Goal: Task Accomplishment & Management: Complete application form

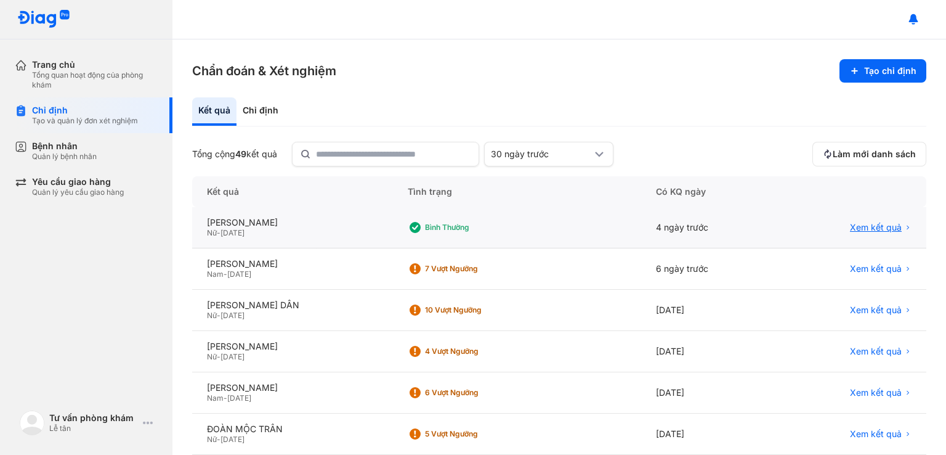
click at [882, 222] on span "Xem kết quả" at bounding box center [876, 227] width 52 height 11
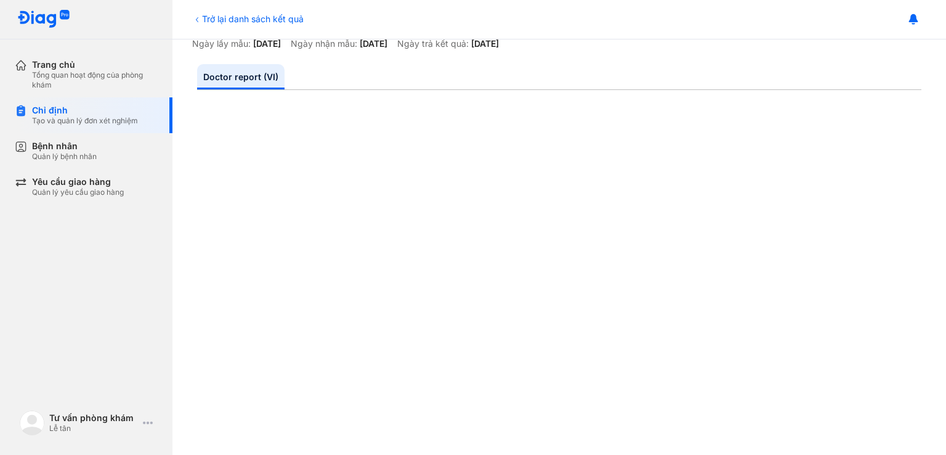
scroll to position [82, 0]
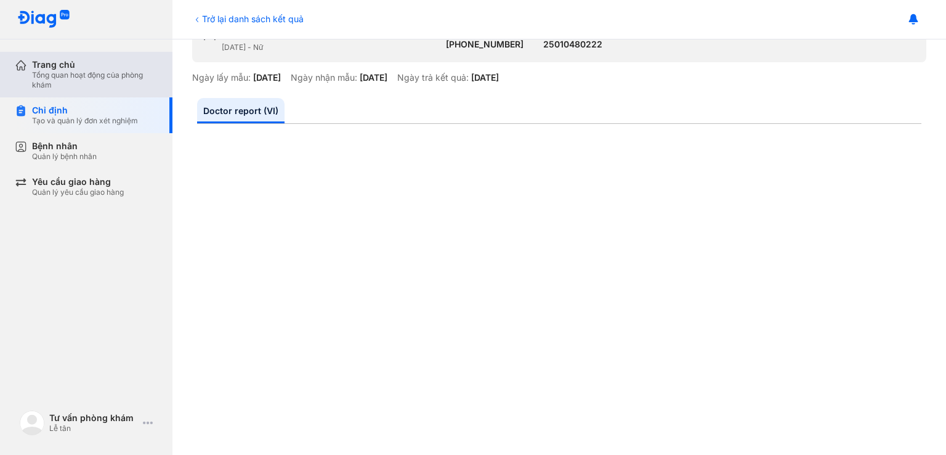
click at [84, 62] on div "Trang chủ" at bounding box center [95, 64] width 126 height 11
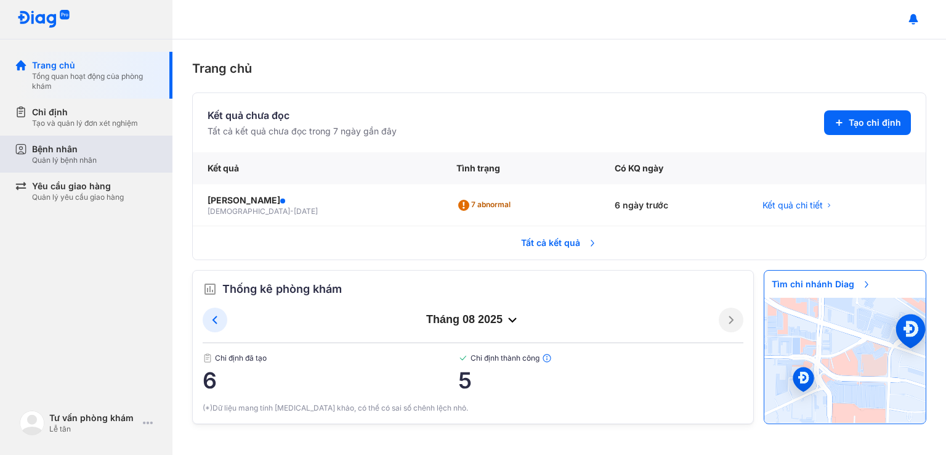
click at [43, 158] on div "Quản lý bệnh nhân" at bounding box center [64, 160] width 65 height 10
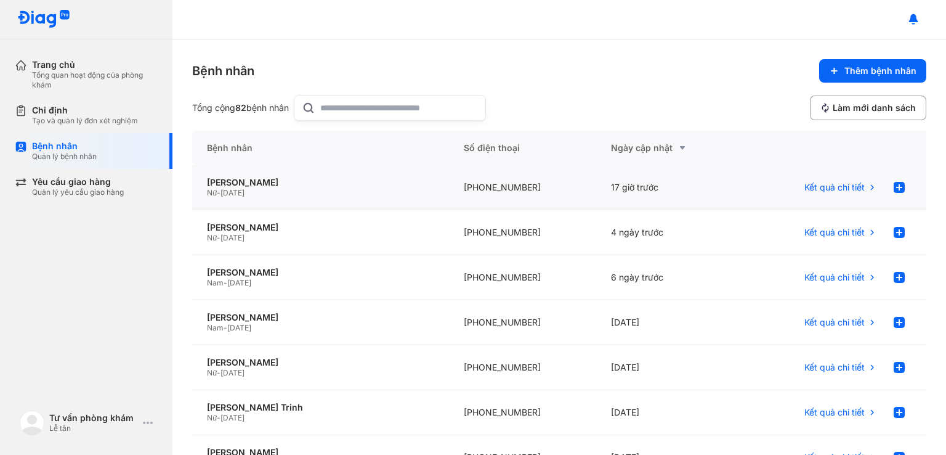
click at [335, 195] on div "Nữ - 03/03/2001" at bounding box center [320, 193] width 227 height 10
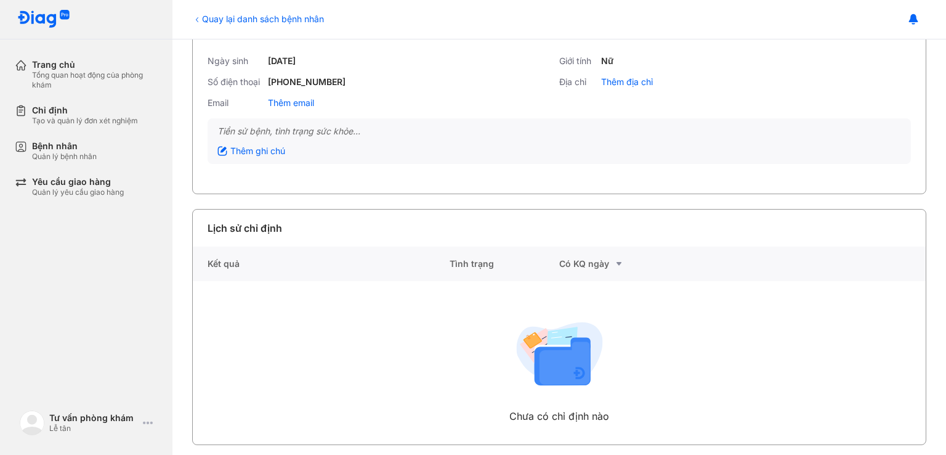
scroll to position [92, 0]
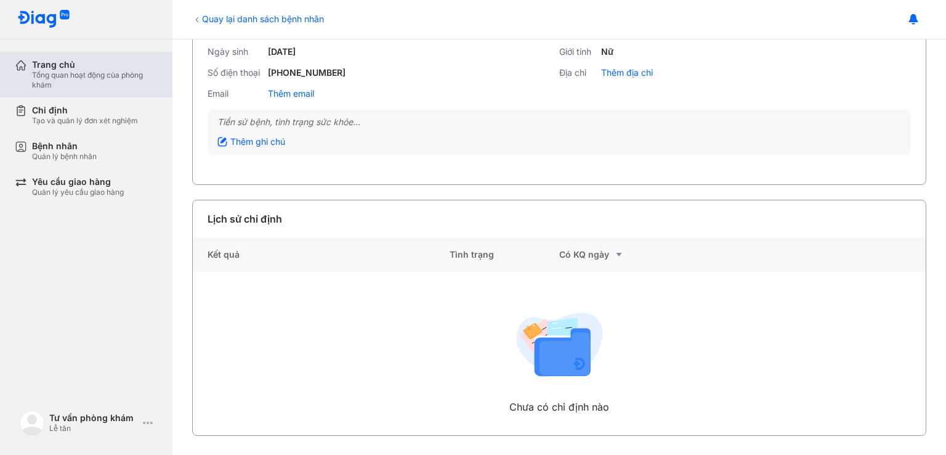
click at [73, 71] on div "Tổng quan hoạt động của phòng khám" at bounding box center [95, 80] width 126 height 20
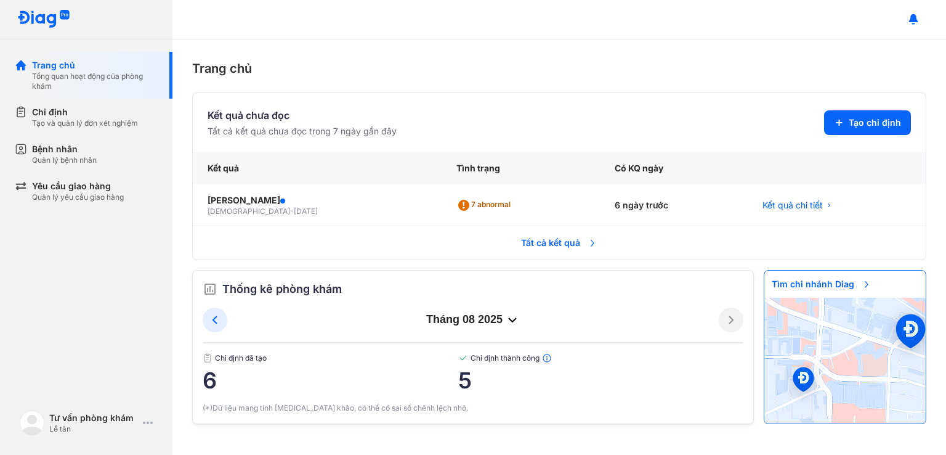
click at [556, 241] on span "Tất cả kết quả" at bounding box center [559, 242] width 91 height 27
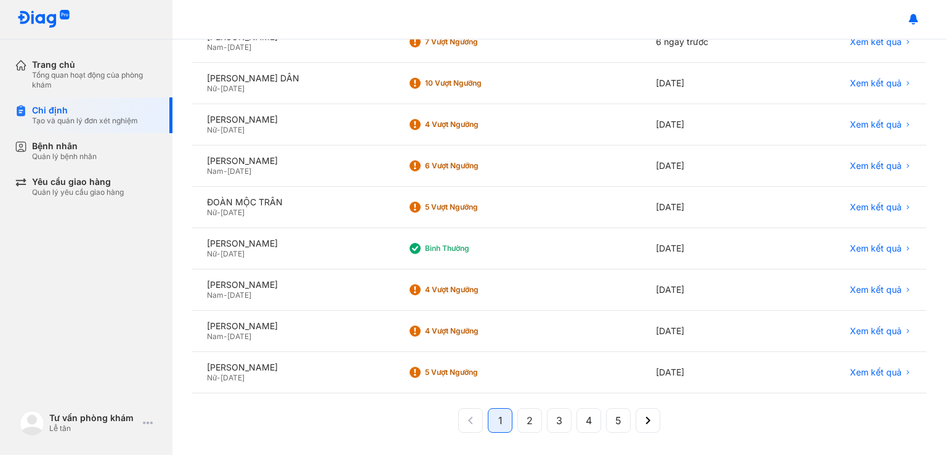
scroll to position [228, 0]
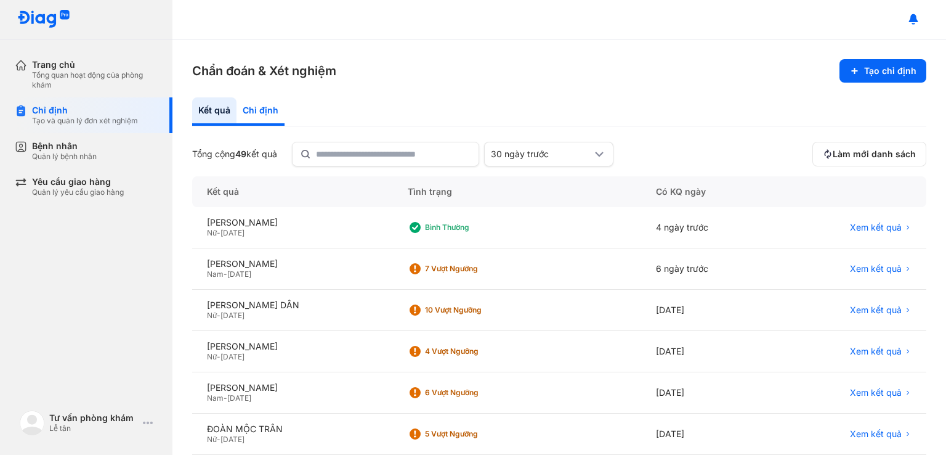
click at [266, 107] on div "Chỉ định" at bounding box center [261, 111] width 48 height 28
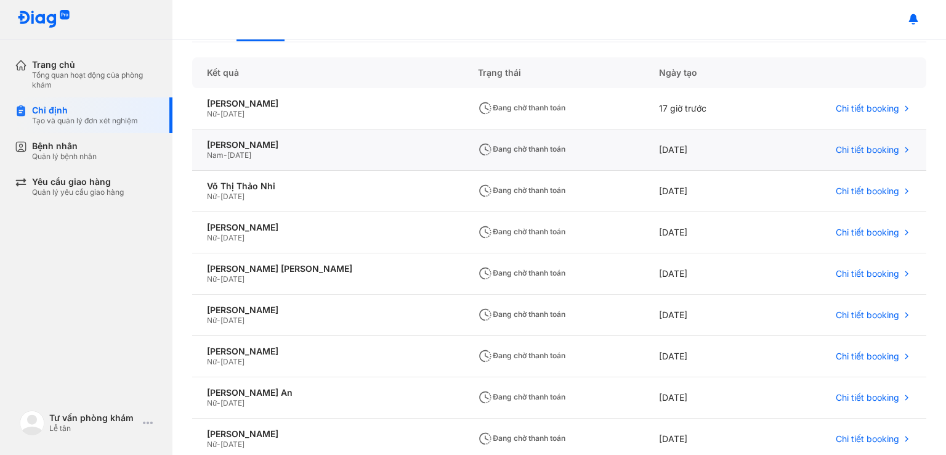
scroll to position [82, 0]
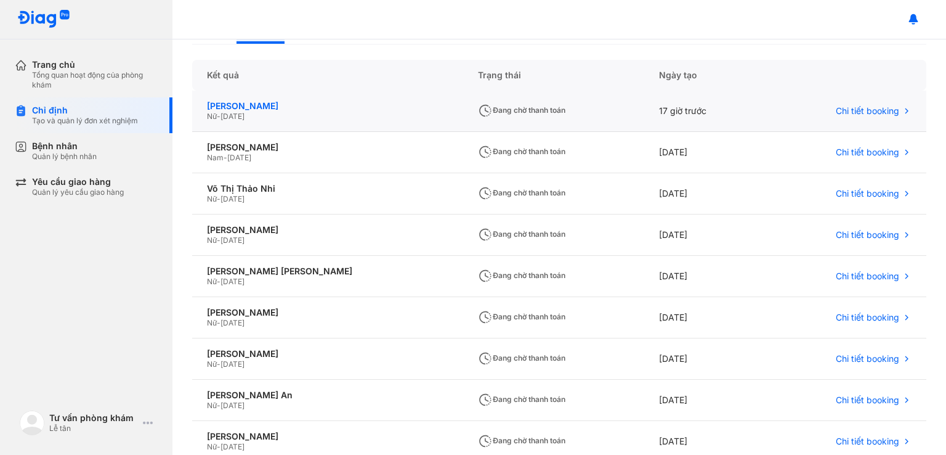
click at [254, 101] on div "[PERSON_NAME]" at bounding box center [328, 105] width 242 height 11
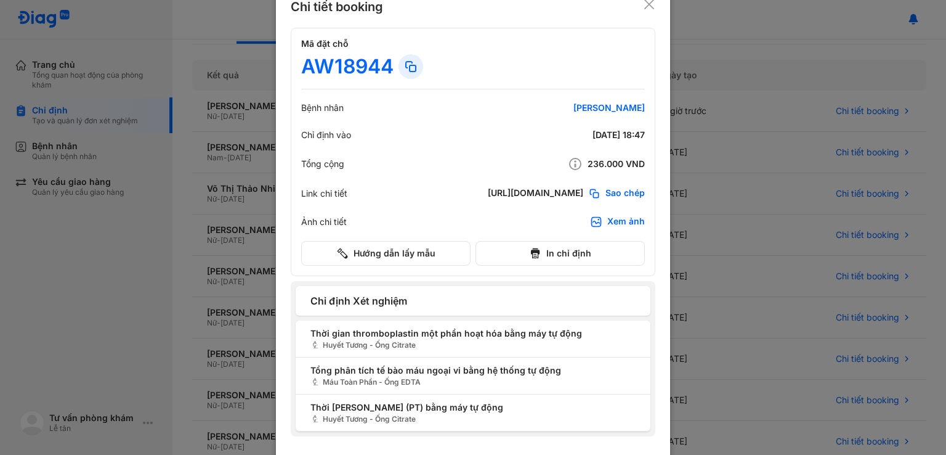
scroll to position [25, 0]
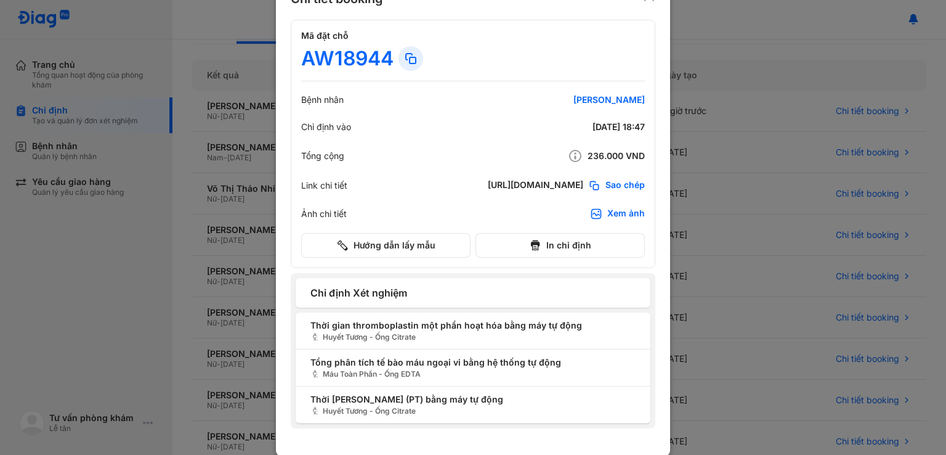
click at [725, 137] on div at bounding box center [473, 202] width 946 height 455
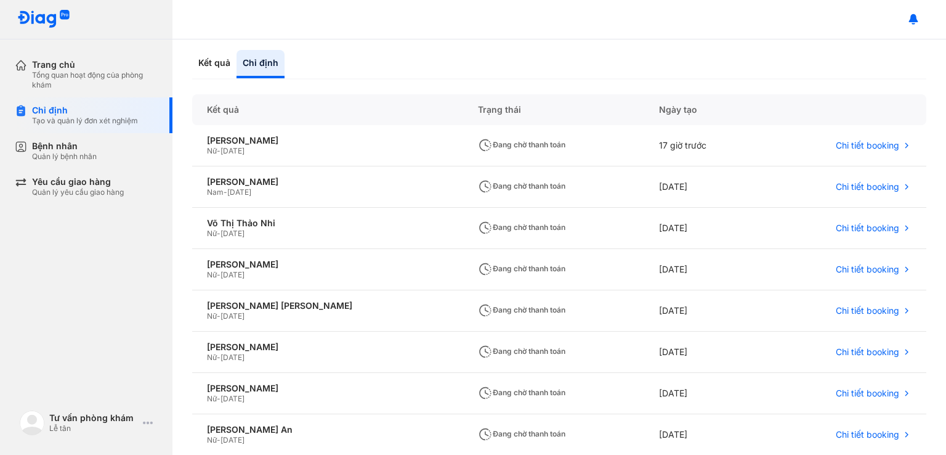
scroll to position [0, 0]
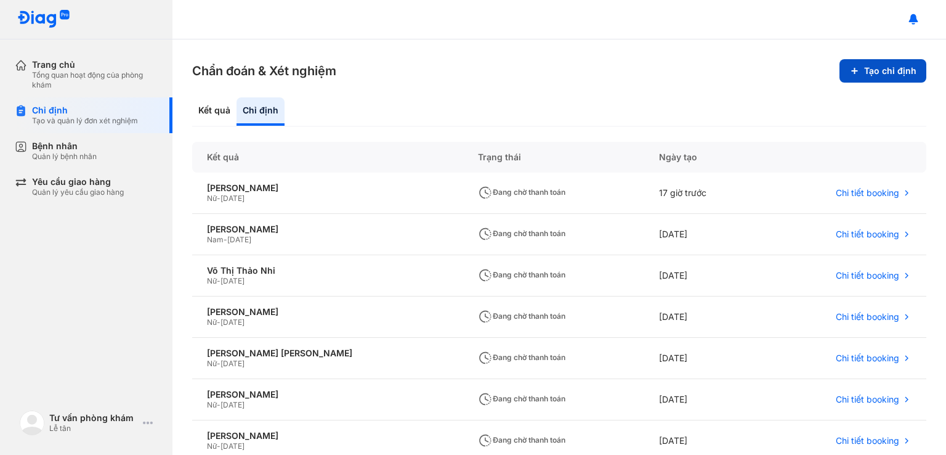
click at [879, 76] on button "Tạo chỉ định" at bounding box center [883, 70] width 87 height 23
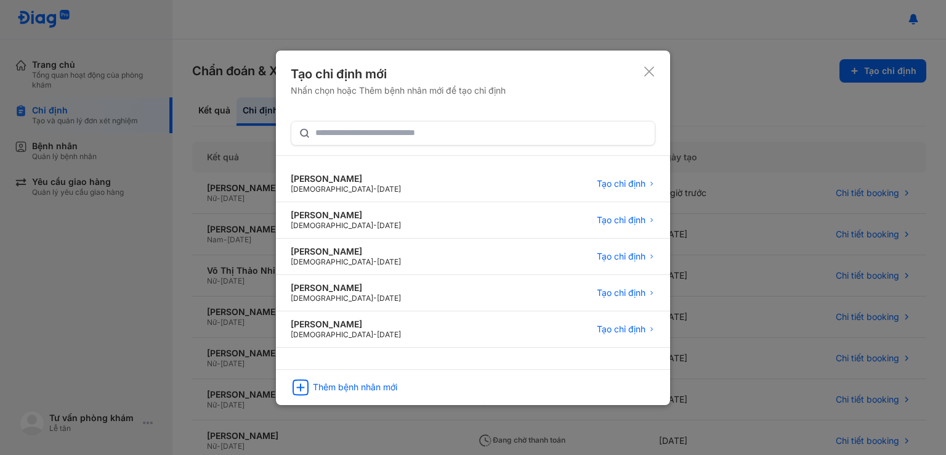
click at [194, 28] on div at bounding box center [473, 227] width 946 height 455
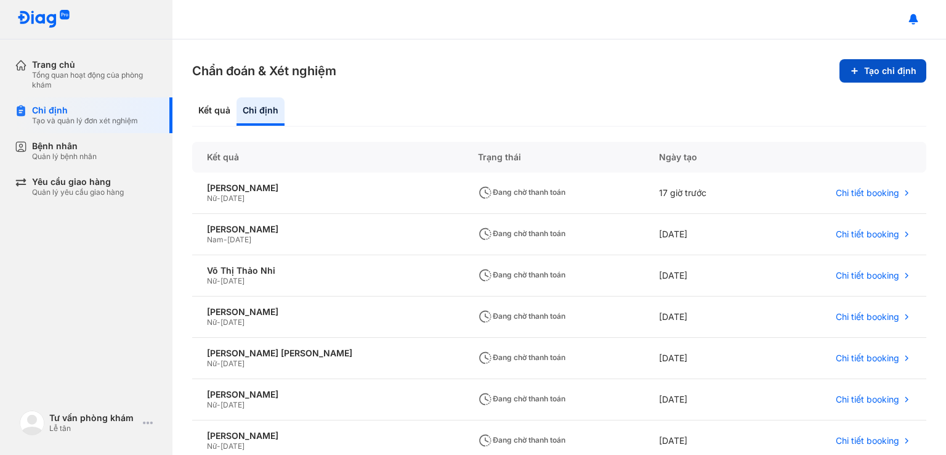
click at [903, 70] on button "Tạo chỉ định" at bounding box center [883, 70] width 87 height 23
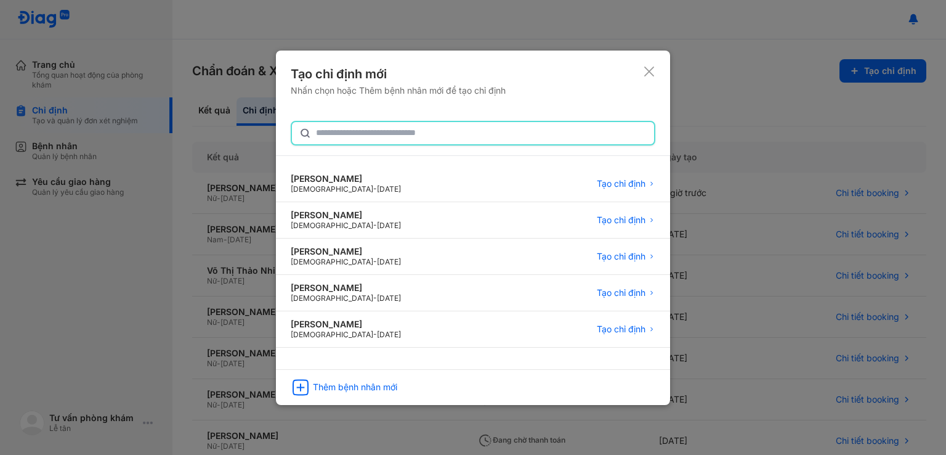
click at [350, 138] on input "text" at bounding box center [481, 133] width 331 height 22
click at [646, 71] on icon at bounding box center [649, 71] width 12 height 12
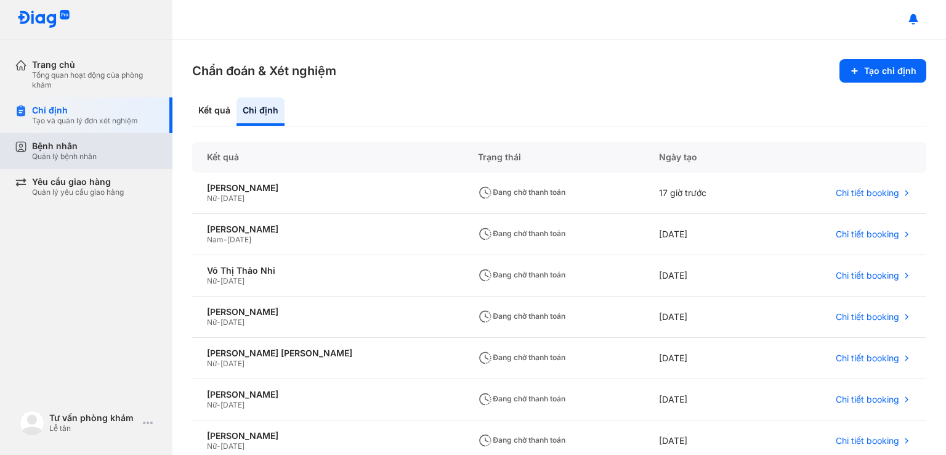
click at [52, 154] on div "Quản lý bệnh nhân" at bounding box center [64, 157] width 65 height 10
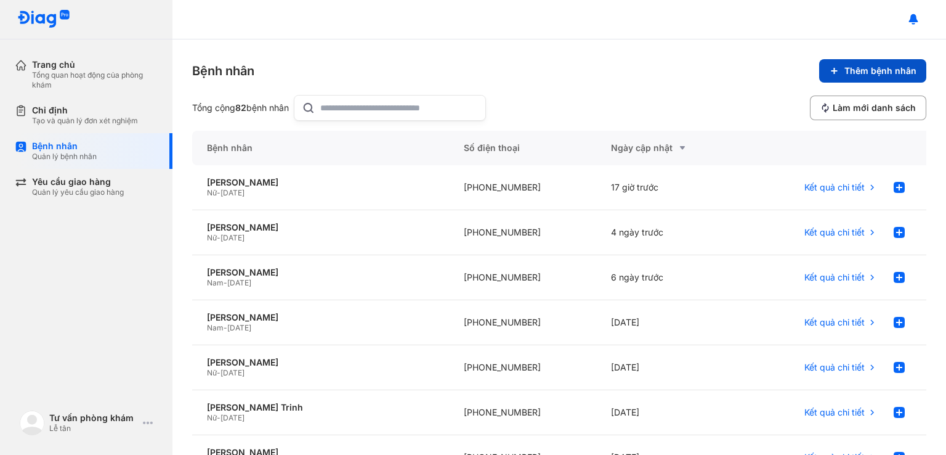
click at [858, 71] on span "Thêm bệnh nhân" at bounding box center [881, 70] width 72 height 11
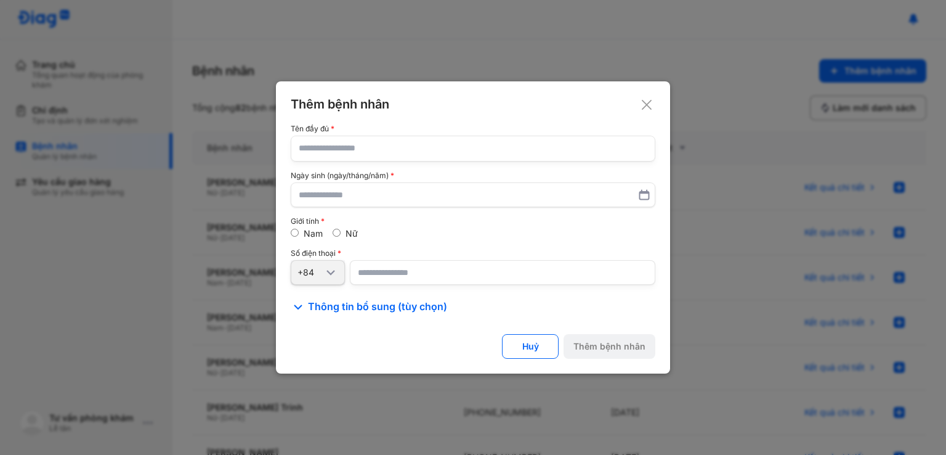
click at [389, 151] on input "text" at bounding box center [473, 148] width 349 height 25
paste input "**********"
type input "**********"
click at [378, 272] on input "number" at bounding box center [503, 272] width 306 height 25
paste input "**********"
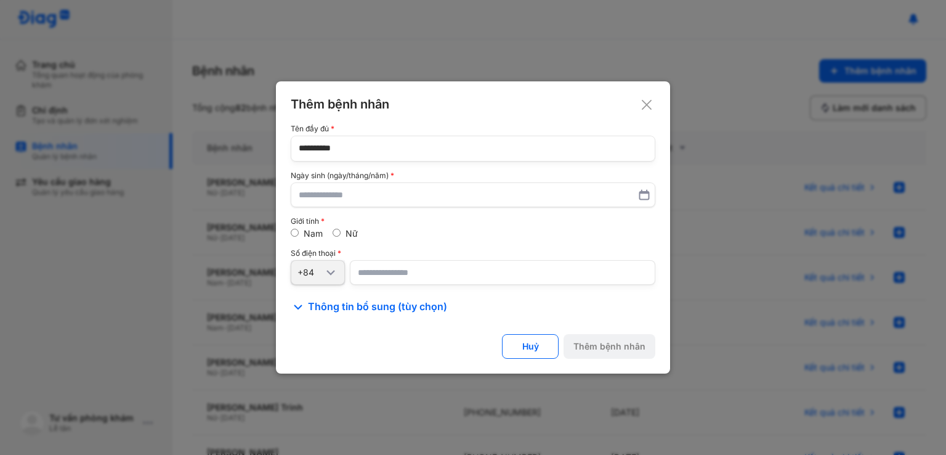
type input "**********"
click at [365, 153] on input "**********" at bounding box center [473, 148] width 349 height 25
paste input "********"
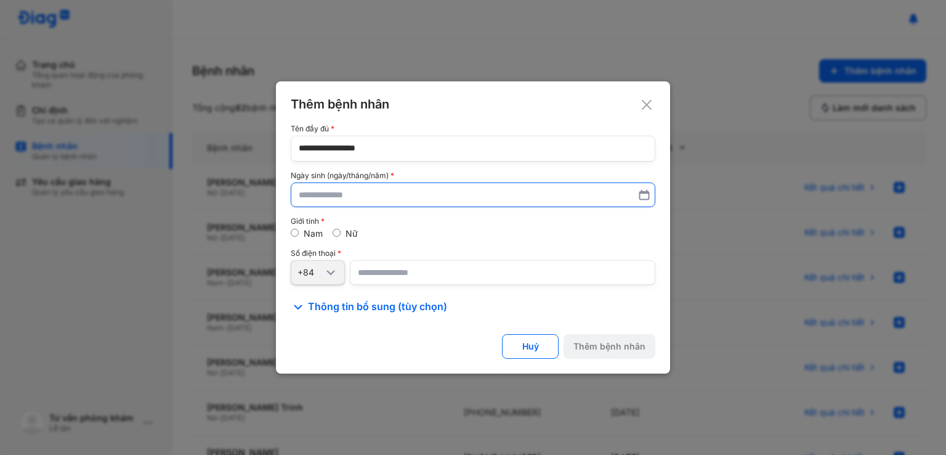
type input "**********"
drag, startPoint x: 342, startPoint y: 205, endPoint x: 341, endPoint y: 215, distance: 9.9
click at [342, 205] on label at bounding box center [473, 194] width 365 height 25
click at [342, 205] on input "text" at bounding box center [472, 195] width 347 height 22
paste input "text"
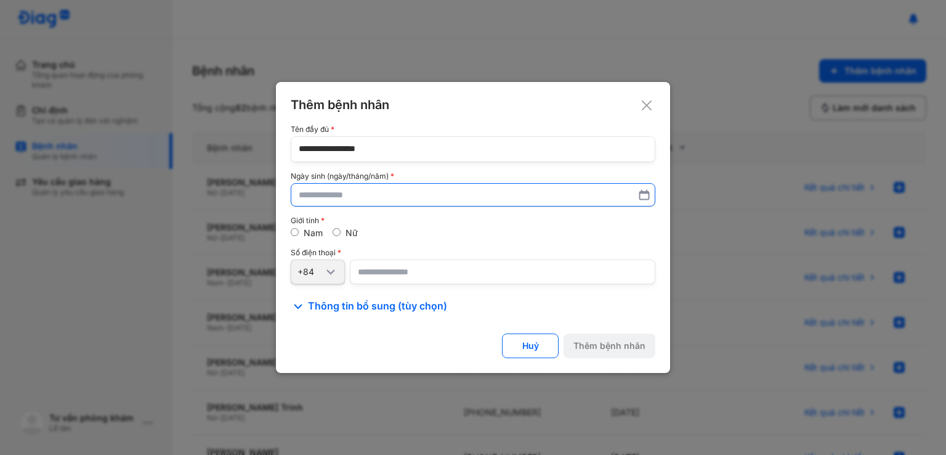
click at [368, 185] on input "text" at bounding box center [473, 195] width 349 height 22
paste input "text"
click at [372, 195] on input "text" at bounding box center [472, 195] width 347 height 22
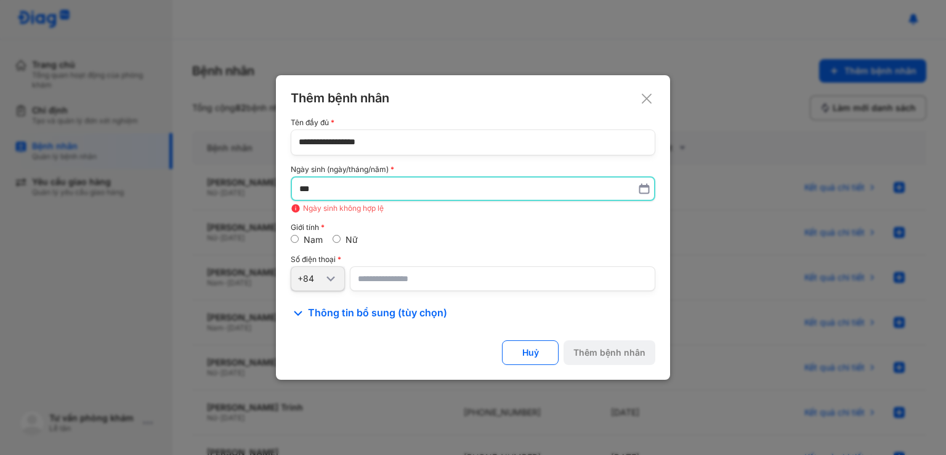
type input "*"
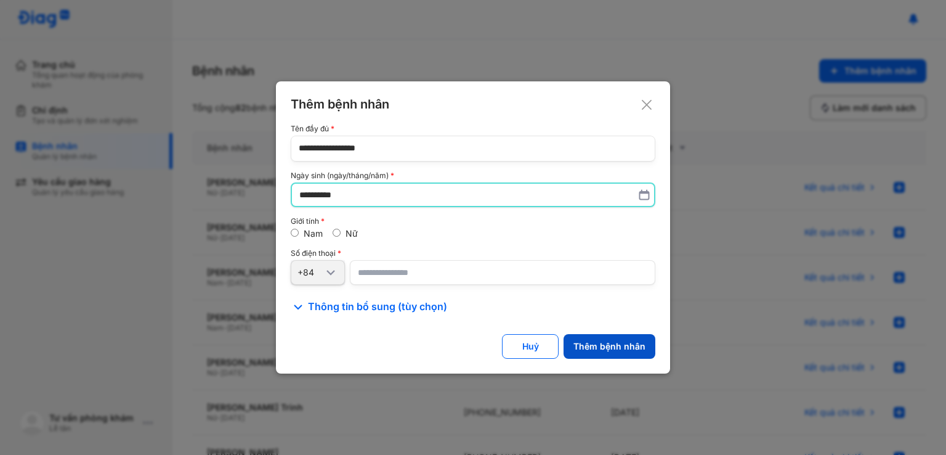
type input "**********"
click at [636, 350] on div "Thêm bệnh nhân" at bounding box center [610, 346] width 72 height 11
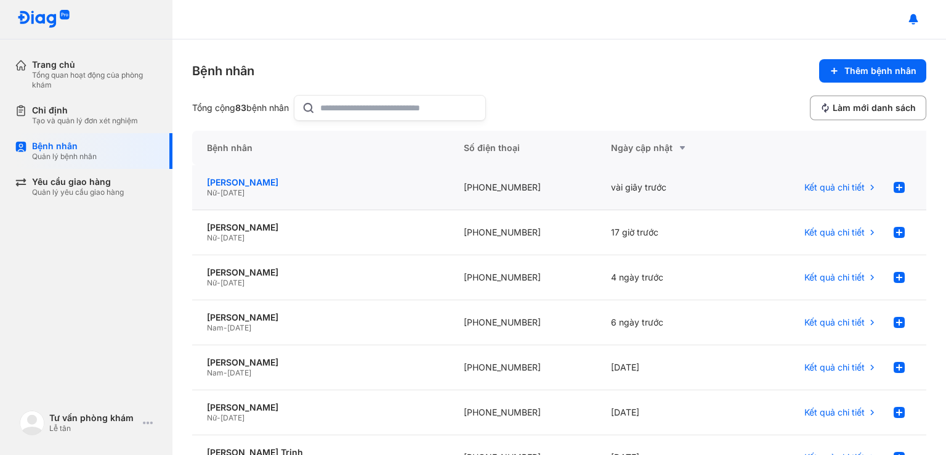
click at [294, 187] on div "Đỗ Hồng Bảo Khương" at bounding box center [320, 182] width 227 height 11
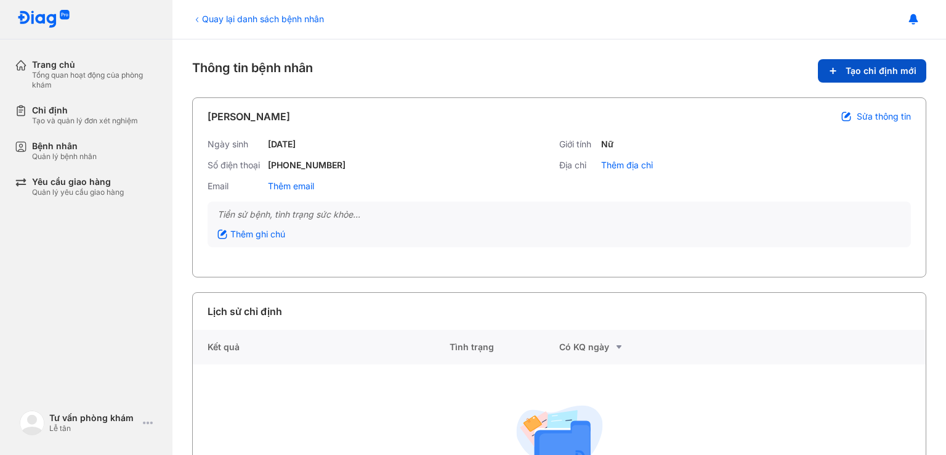
click at [867, 68] on span "Tạo chỉ định mới" at bounding box center [881, 70] width 71 height 11
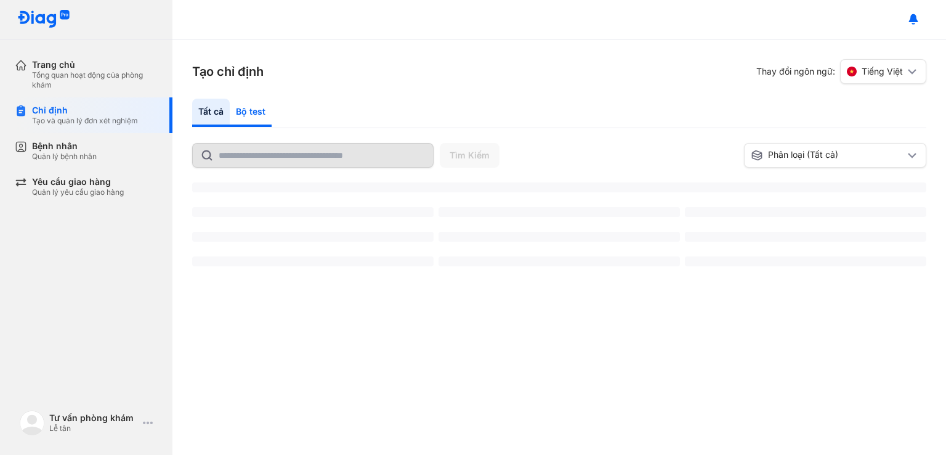
click at [256, 111] on div "Bộ test" at bounding box center [251, 113] width 42 height 28
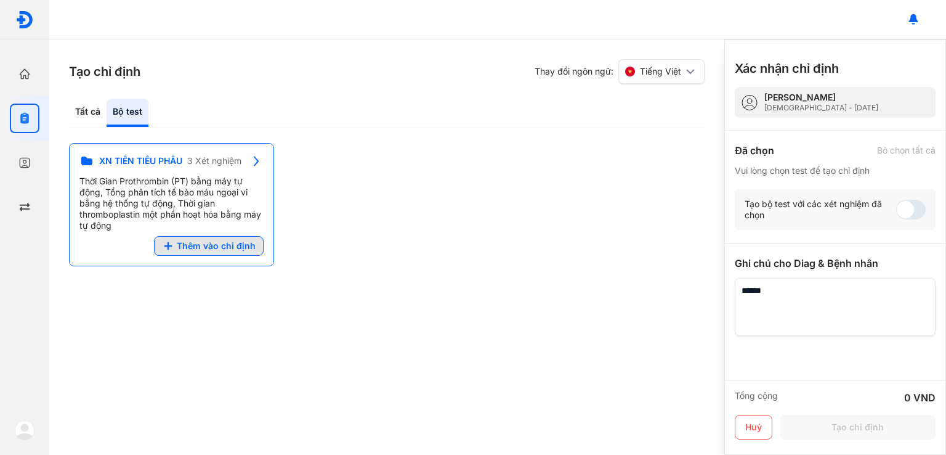
click at [211, 252] on button "Thêm vào chỉ định" at bounding box center [209, 246] width 110 height 20
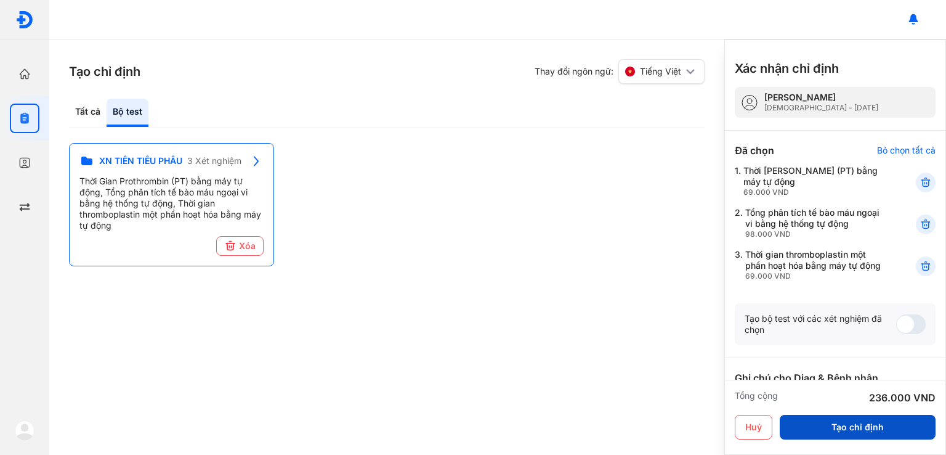
click at [838, 416] on button "Tạo chỉ định" at bounding box center [858, 427] width 156 height 25
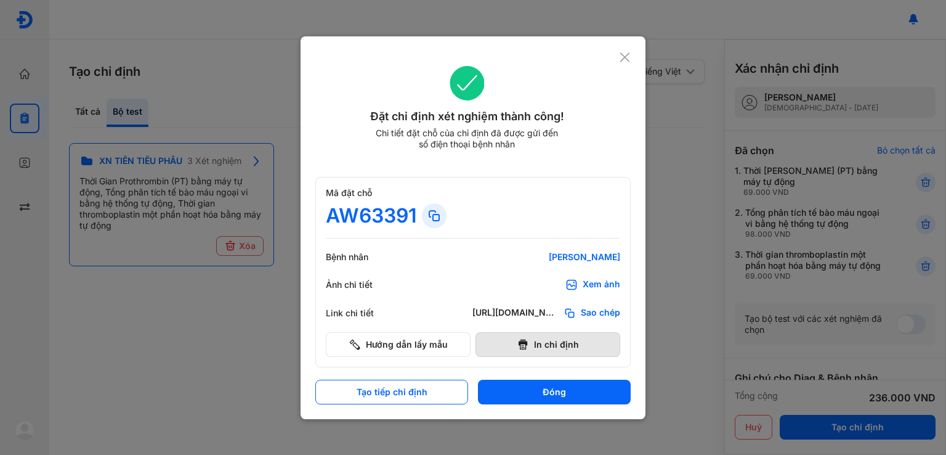
click at [553, 340] on button "In chỉ định" at bounding box center [548, 344] width 145 height 25
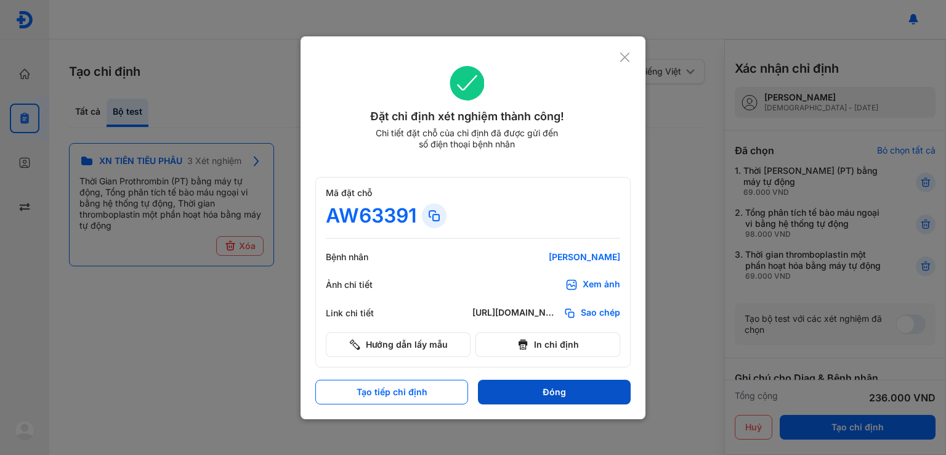
click at [542, 400] on button "Đóng" at bounding box center [554, 392] width 153 height 25
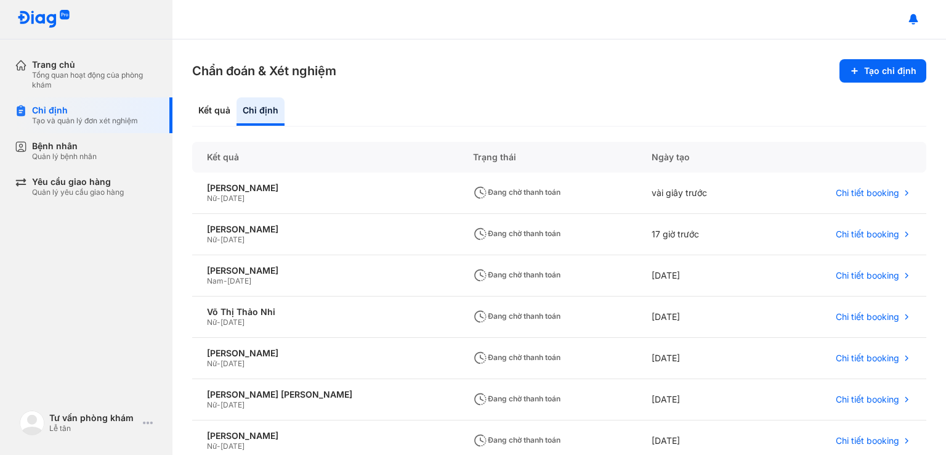
click at [430, 94] on div "Chẩn đoán & Xét nghiệm Tạo chỉ định Kết quả Chỉ định Kết quả Trạng thái Ngày tạ…" at bounding box center [560, 246] width 774 height 415
click at [277, 185] on div "Đỗ Hồng Bảo Khương" at bounding box center [325, 187] width 237 height 11
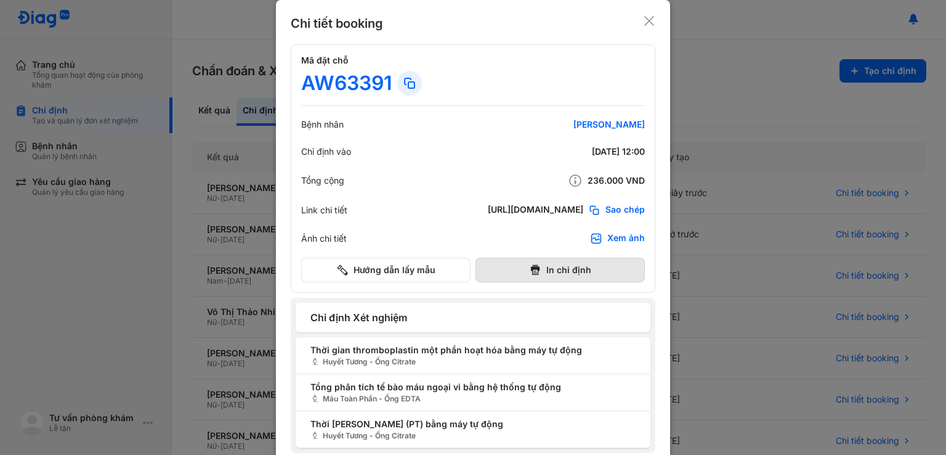
click at [562, 275] on button "In chỉ định" at bounding box center [560, 270] width 169 height 25
